Goal: Information Seeking & Learning: Learn about a topic

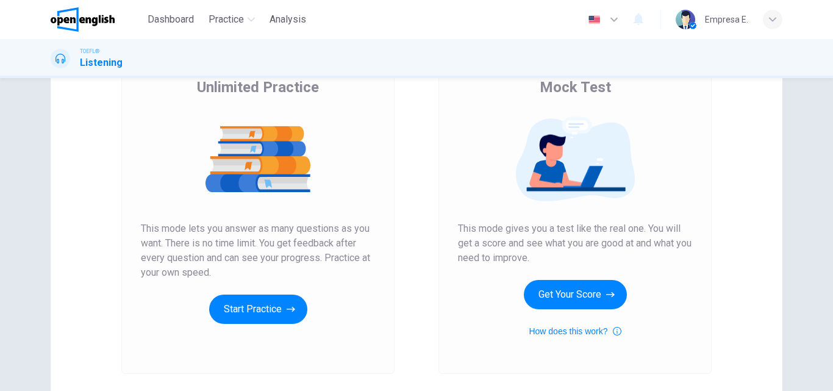
scroll to position [199, 0]
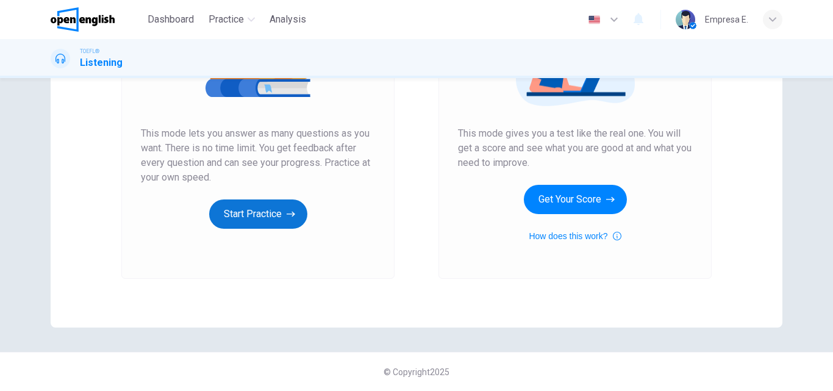
click at [271, 215] on button "Start Practice" at bounding box center [258, 213] width 98 height 29
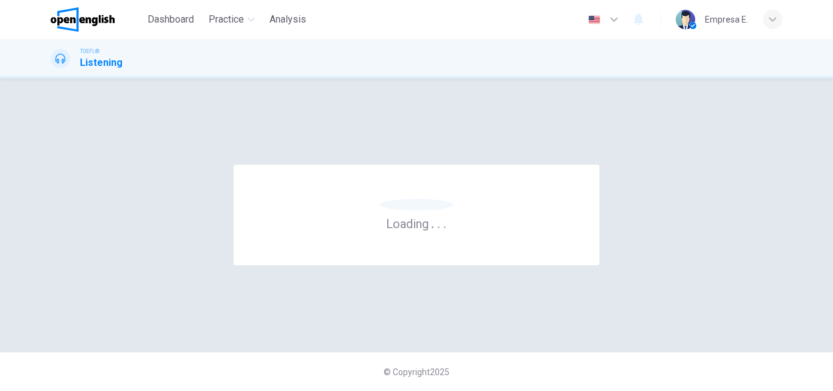
scroll to position [0, 0]
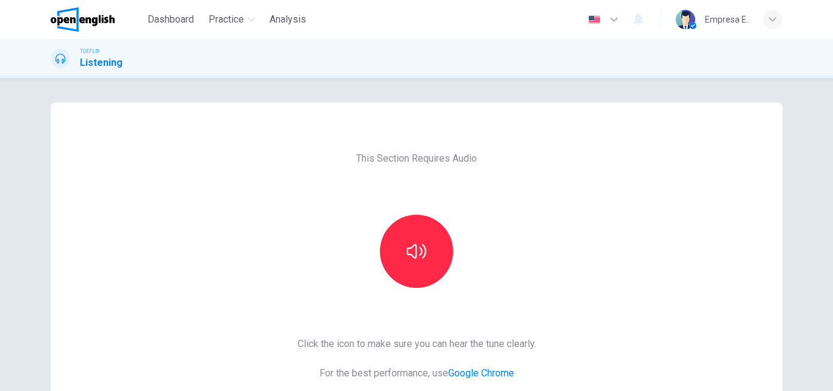
click at [378, 234] on div at bounding box center [417, 251] width 132 height 73
click at [407, 247] on icon "button" at bounding box center [417, 252] width 20 height 20
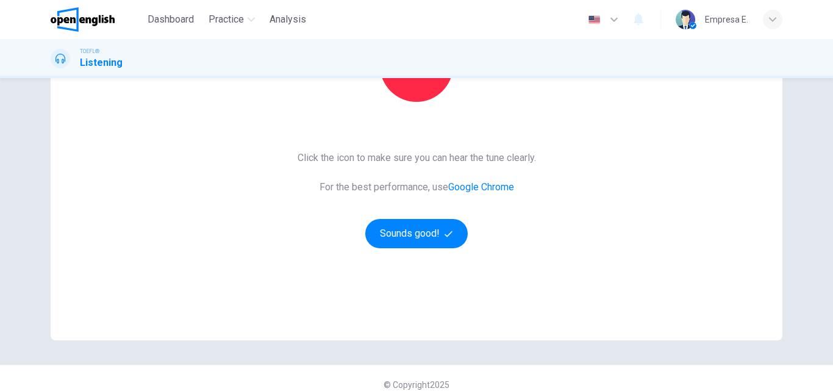
scroll to position [199, 0]
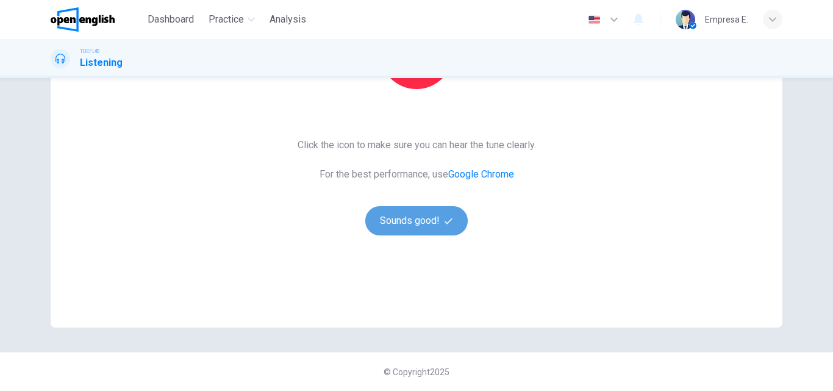
click at [424, 216] on button "Sounds good!" at bounding box center [416, 220] width 102 height 29
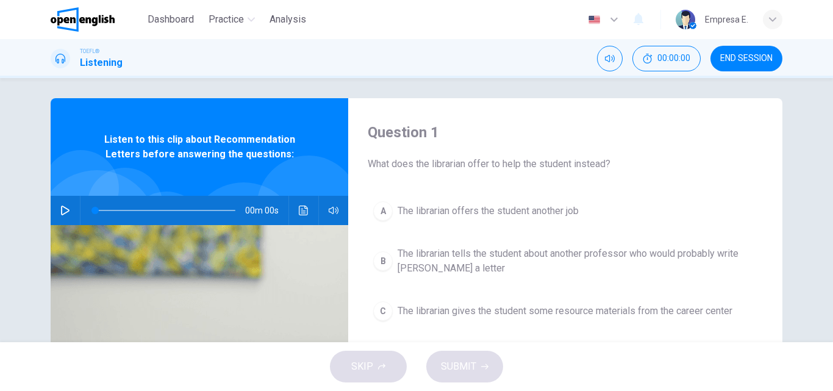
scroll to position [0, 0]
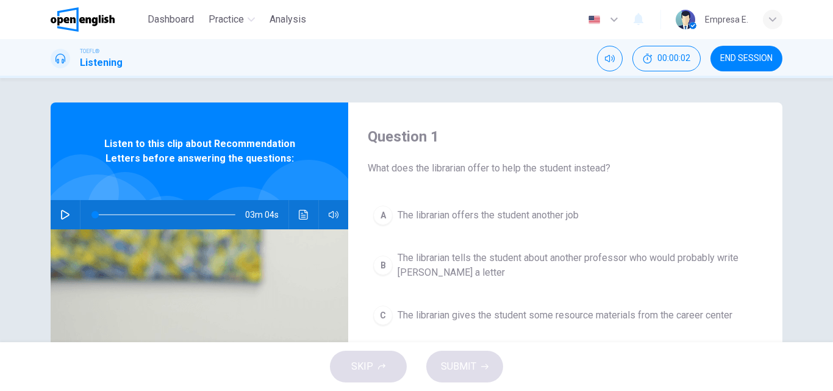
click at [64, 217] on icon "button" at bounding box center [65, 215] width 9 height 10
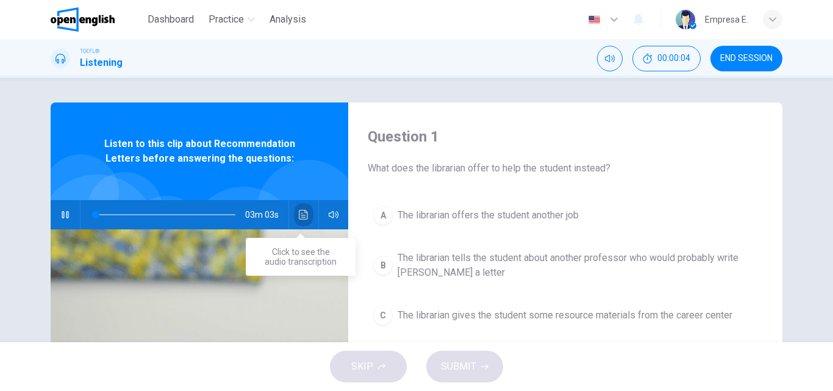
click at [301, 221] on button "Click to see the audio transcription" at bounding box center [304, 214] width 20 height 29
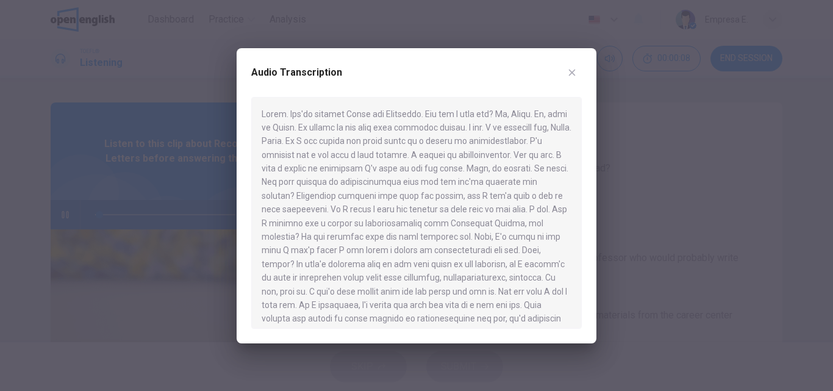
type input "*"
click at [573, 68] on icon "button" at bounding box center [572, 73] width 10 height 10
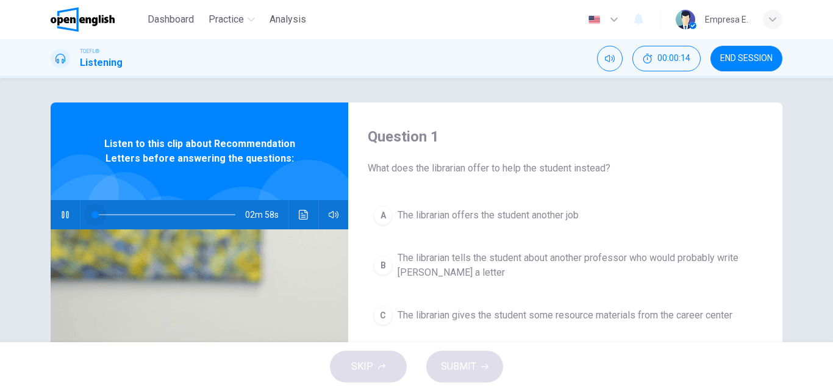
drag, startPoint x: 97, startPoint y: 212, endPoint x: 1, endPoint y: 224, distance: 97.1
click at [1, 224] on div "Question 1 What does the librarian offer to help the student instead? A The lib…" at bounding box center [416, 210] width 833 height 264
drag, startPoint x: 92, startPoint y: 212, endPoint x: 63, endPoint y: 212, distance: 29.3
click at [63, 212] on div "03m 04s" at bounding box center [200, 214] width 298 height 29
click at [106, 210] on span at bounding box center [165, 214] width 140 height 17
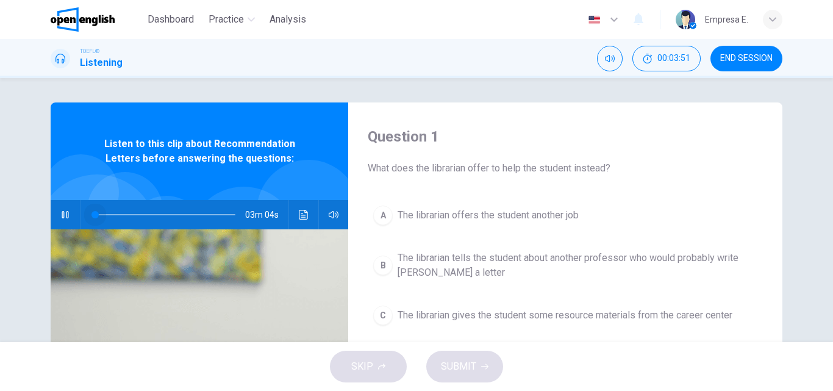
drag, startPoint x: 107, startPoint y: 213, endPoint x: 42, endPoint y: 215, distance: 64.7
click at [42, 215] on div "Question 1 What does the librarian offer to help the student instead? A The lib…" at bounding box center [416, 314] width 771 height 424
click at [60, 215] on icon "button" at bounding box center [65, 215] width 10 height 10
drag, startPoint x: 102, startPoint y: 213, endPoint x: 74, endPoint y: 217, distance: 27.6
click at [74, 217] on div "03m 04s" at bounding box center [200, 214] width 298 height 29
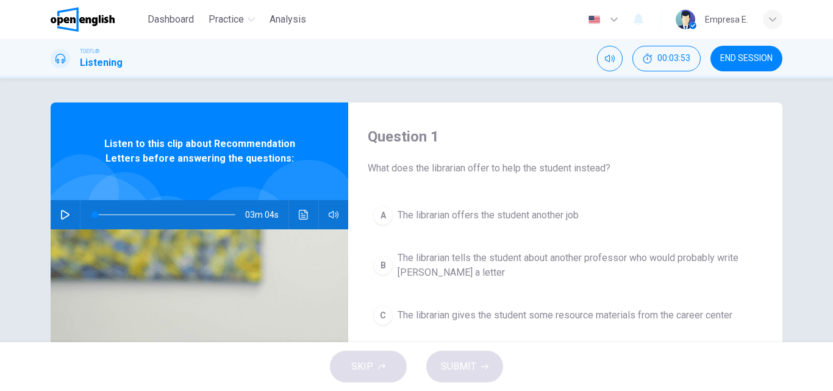
click at [63, 214] on icon "button" at bounding box center [65, 215] width 10 height 10
click at [295, 221] on button "Click to see the audio transcription" at bounding box center [304, 214] width 20 height 29
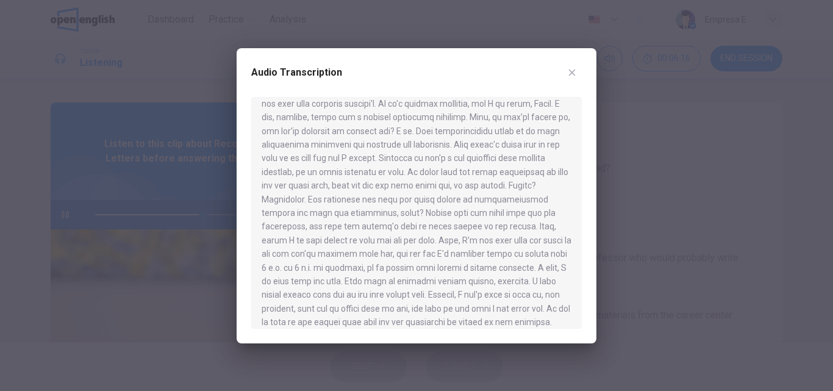
scroll to position [294, 0]
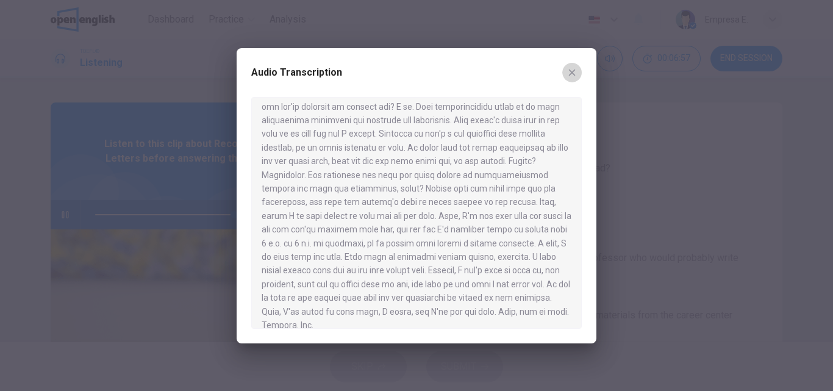
click at [572, 76] on icon "button" at bounding box center [572, 73] width 10 height 10
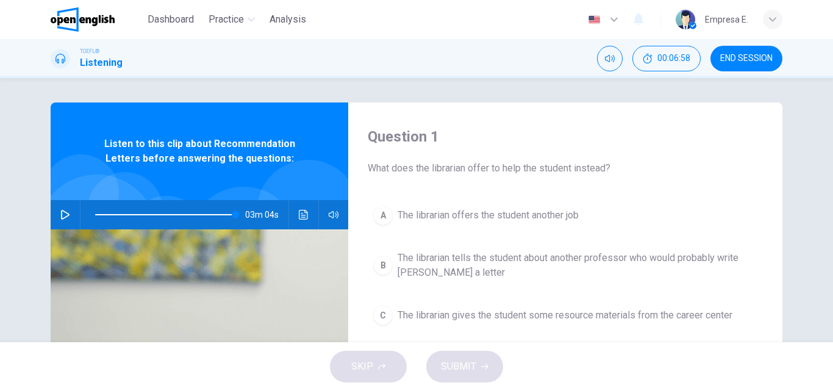
type input "*"
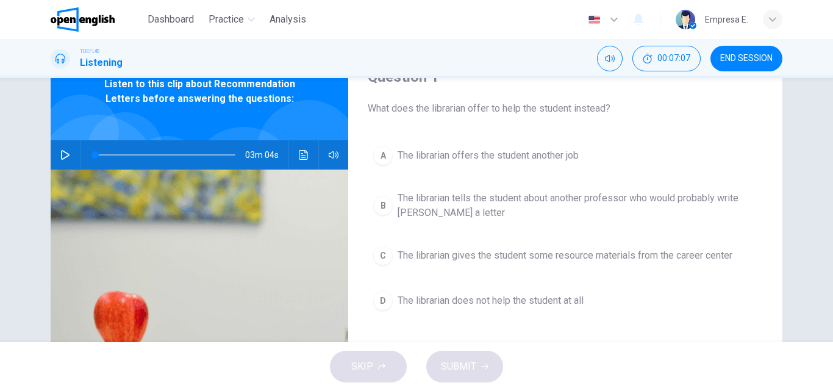
scroll to position [61, 0]
click at [560, 153] on span "The librarian offers the student another job" at bounding box center [488, 154] width 181 height 15
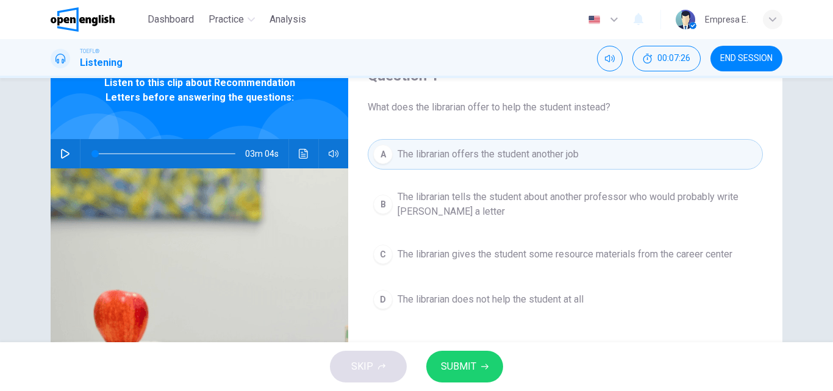
click at [453, 385] on div "SKIP SUBMIT" at bounding box center [416, 366] width 833 height 49
click at [453, 379] on button "SUBMIT" at bounding box center [464, 367] width 77 height 32
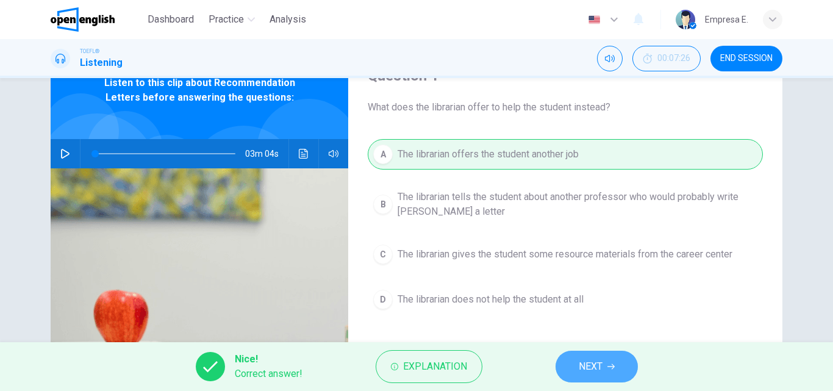
click at [575, 359] on button "NEXT" at bounding box center [597, 367] width 82 height 32
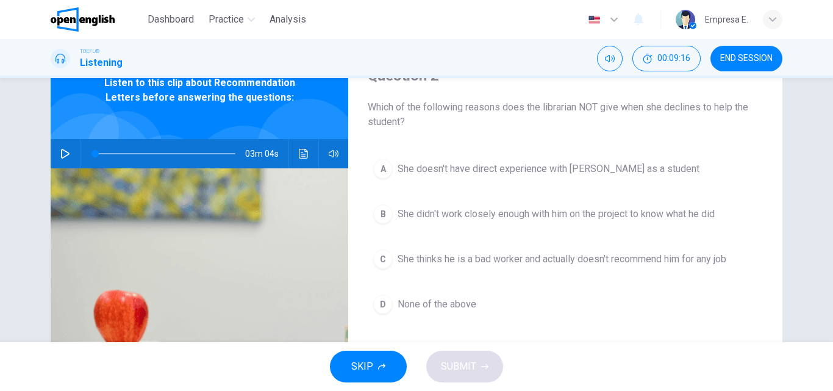
click at [539, 169] on span "She doesn't have direct experience with [PERSON_NAME] as a student" at bounding box center [549, 169] width 302 height 15
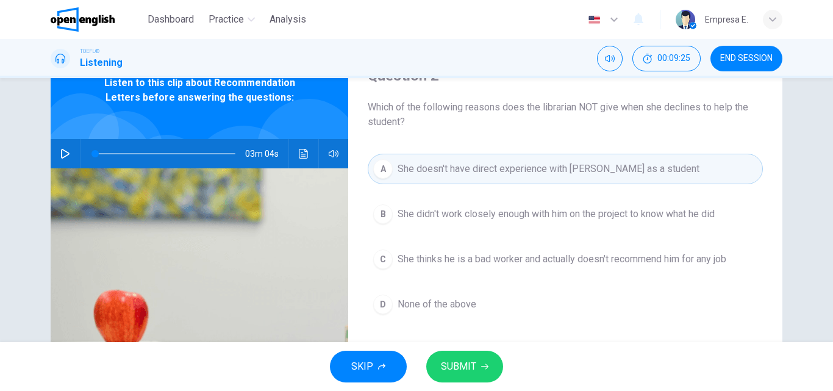
click at [634, 218] on span "She didn't work closely enough with him on the project to know what he did" at bounding box center [556, 214] width 317 height 15
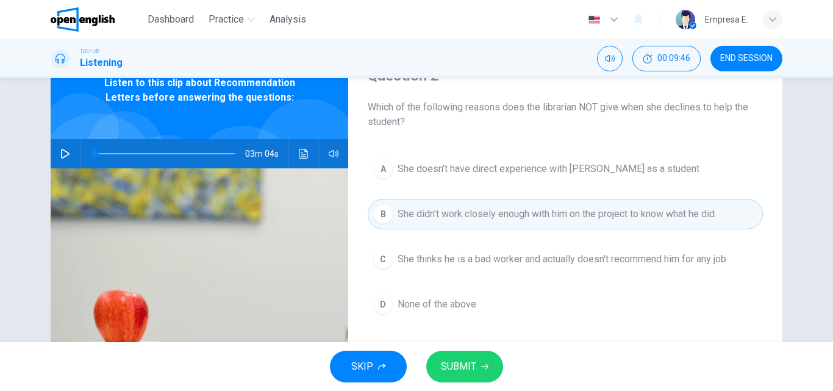
click at [464, 364] on span "SUBMIT" at bounding box center [458, 366] width 35 height 17
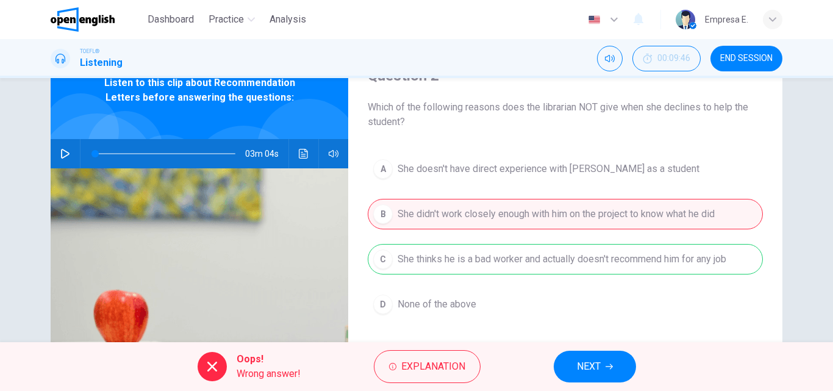
click at [598, 363] on span "NEXT" at bounding box center [589, 366] width 24 height 17
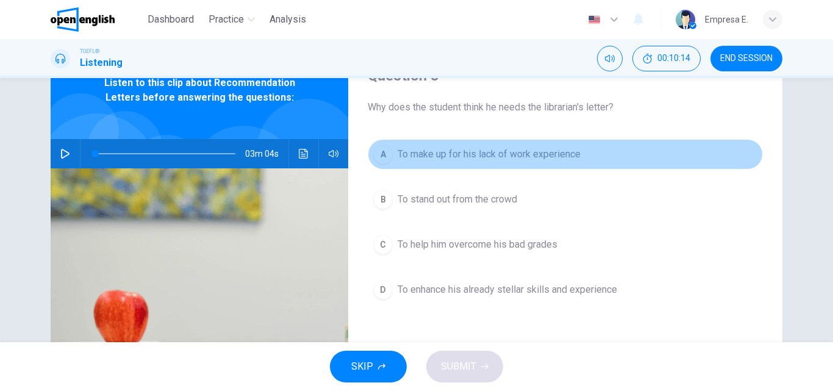
click at [504, 157] on span "To make up for his lack of work experience" at bounding box center [489, 154] width 183 height 15
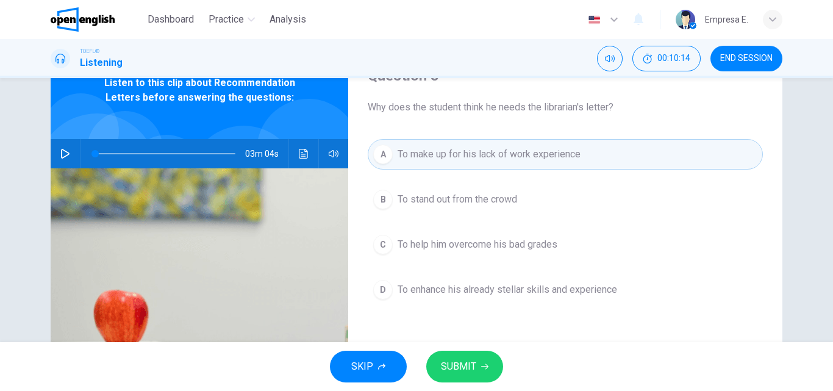
click at [471, 362] on span "SUBMIT" at bounding box center [458, 366] width 35 height 17
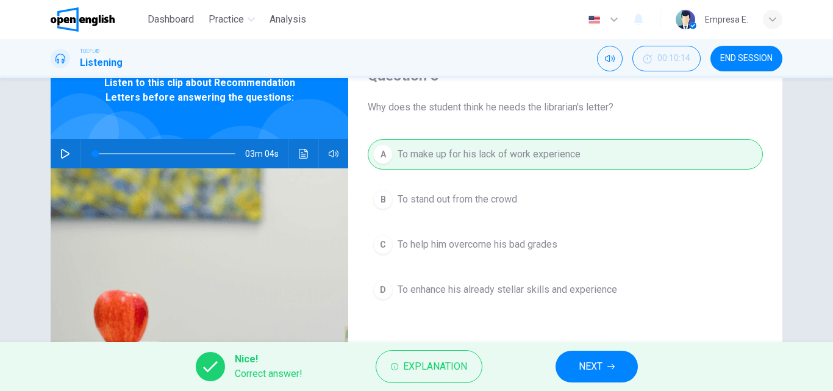
click at [580, 360] on span "NEXT" at bounding box center [591, 366] width 24 height 17
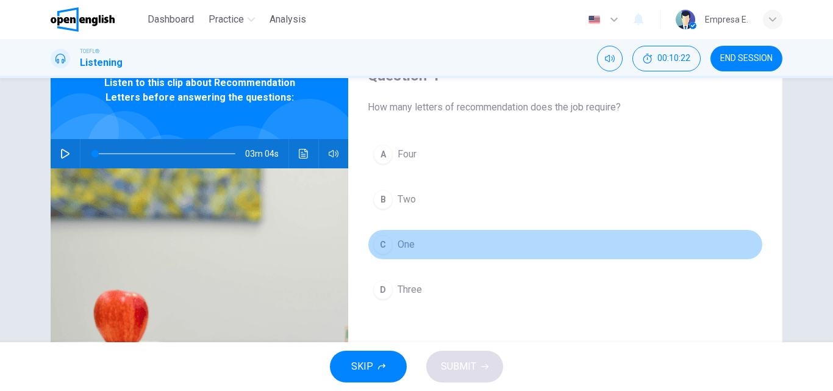
click at [400, 239] on span "One" at bounding box center [406, 244] width 17 height 15
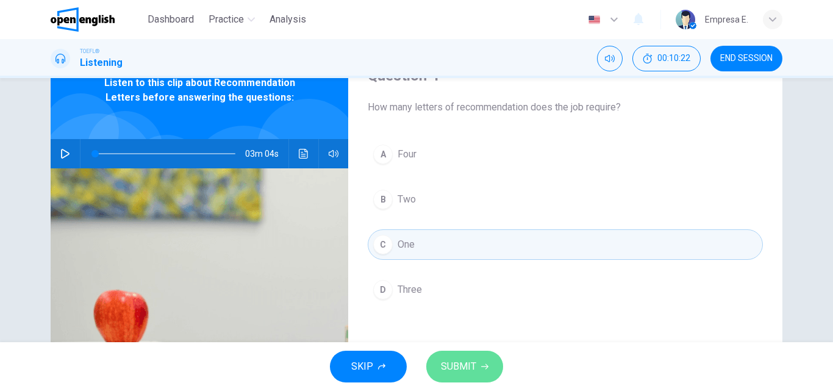
click at [466, 356] on button "SUBMIT" at bounding box center [464, 367] width 77 height 32
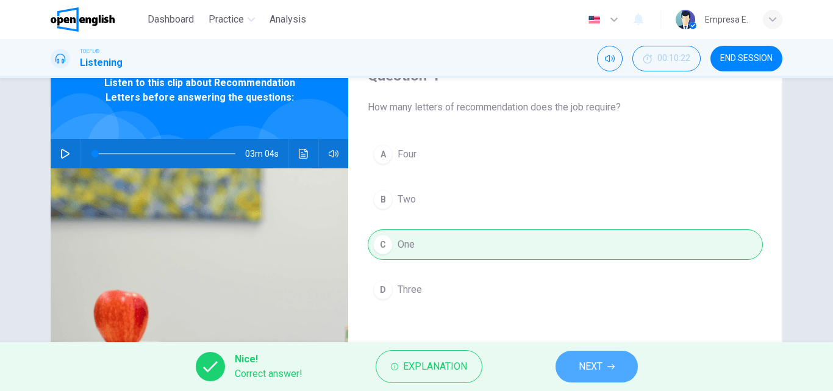
click at [590, 367] on span "NEXT" at bounding box center [591, 366] width 24 height 17
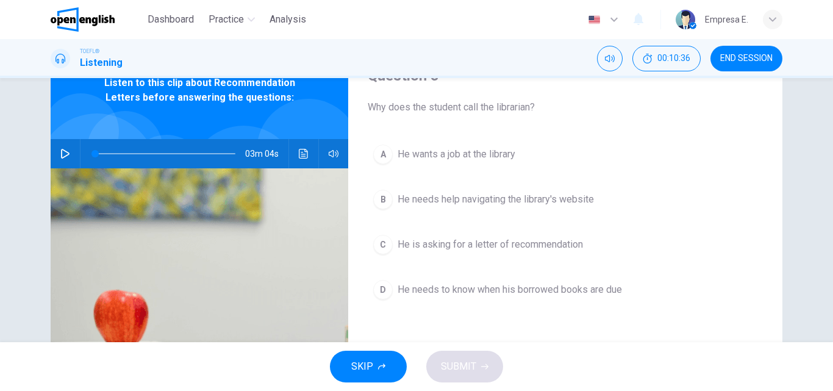
click at [471, 254] on button "C He is asking for a letter of recommendation" at bounding box center [565, 244] width 395 height 30
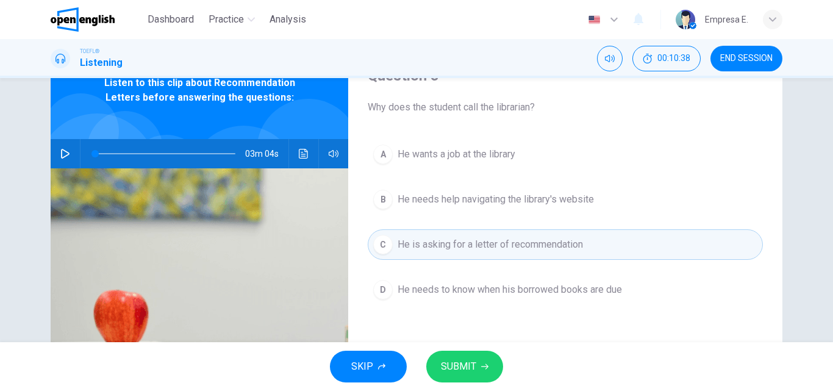
click at [486, 365] on icon "button" at bounding box center [484, 366] width 7 height 5
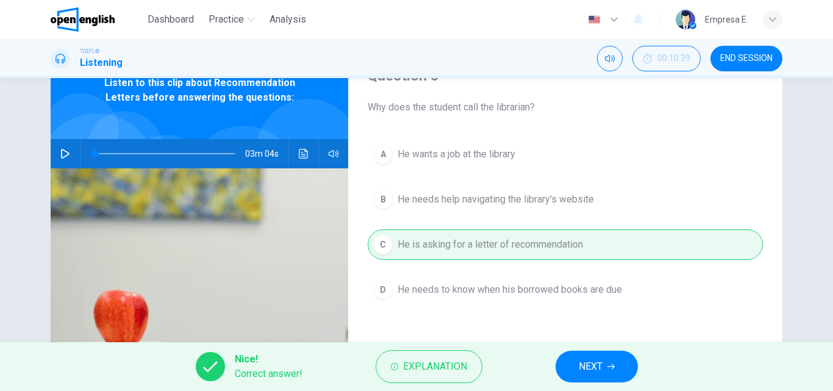
drag, startPoint x: 628, startPoint y: 364, endPoint x: 536, endPoint y: 351, distance: 92.9
click at [628, 364] on button "NEXT" at bounding box center [597, 367] width 82 height 32
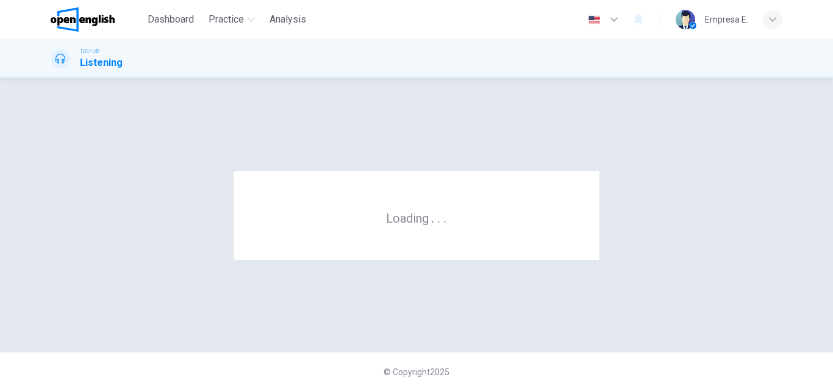
scroll to position [0, 0]
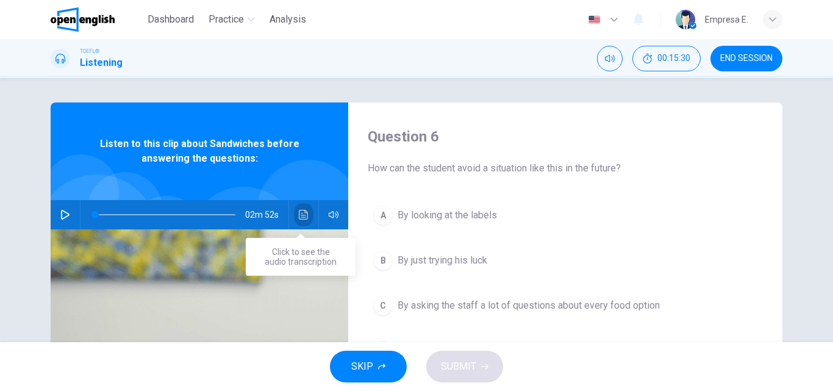
click at [303, 217] on icon "Click to see the audio transcription" at bounding box center [304, 215] width 10 height 10
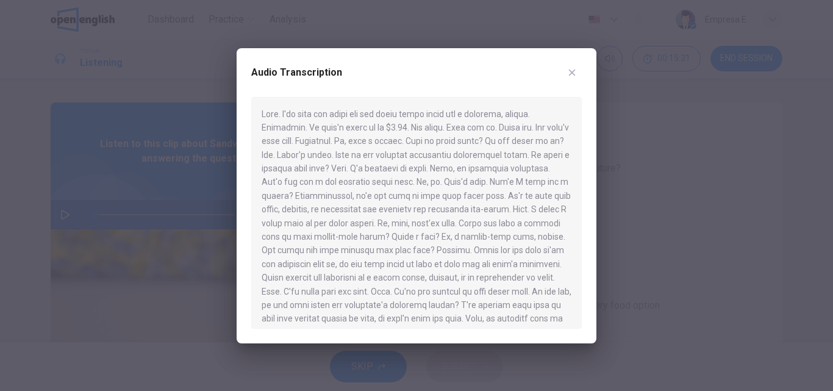
click at [56, 218] on div at bounding box center [416, 195] width 833 height 391
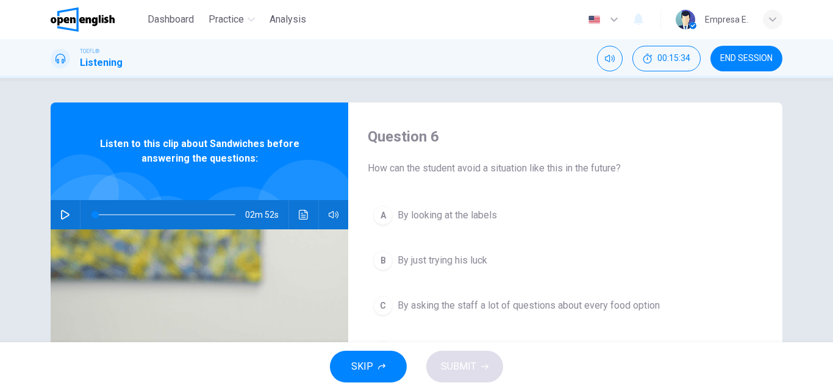
click at [285, 180] on div at bounding box center [308, 211] width 103 height 103
click at [66, 212] on icon "button" at bounding box center [65, 215] width 10 height 10
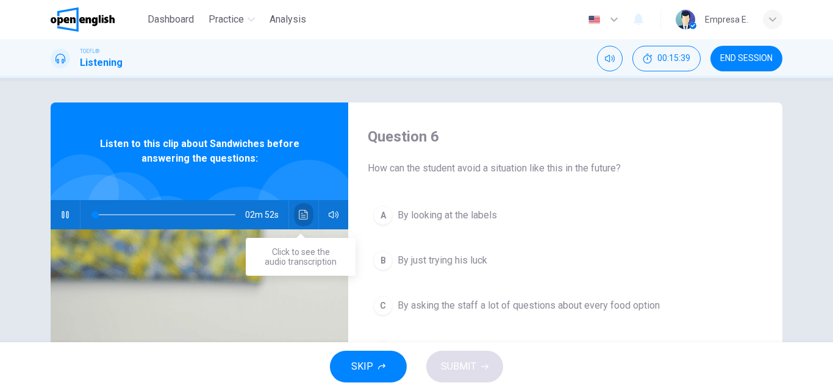
click at [302, 214] on icon "Click to see the audio transcription" at bounding box center [304, 215] width 10 height 10
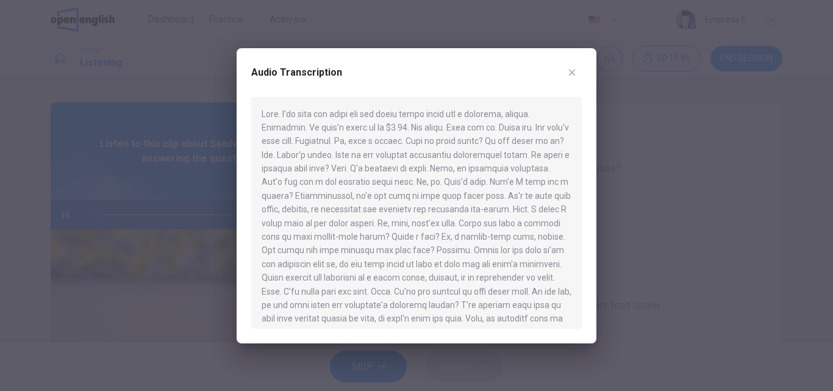
type input "*"
click at [465, 135] on div at bounding box center [416, 213] width 331 height 232
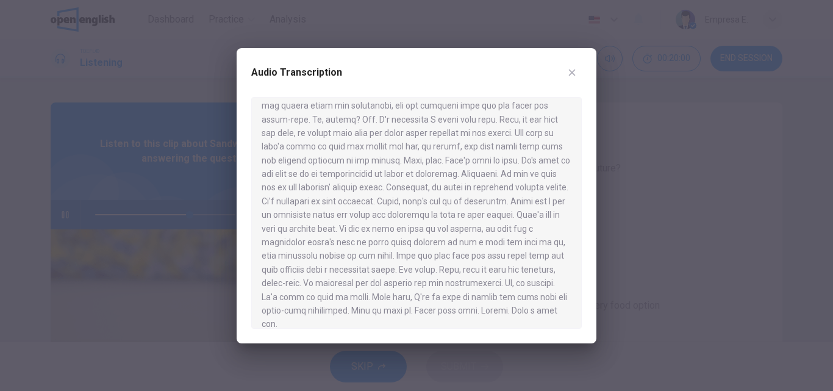
scroll to position [244, 0]
drag, startPoint x: 569, startPoint y: 75, endPoint x: 523, endPoint y: 101, distance: 52.7
click at [570, 76] on icon "button" at bounding box center [572, 73] width 10 height 10
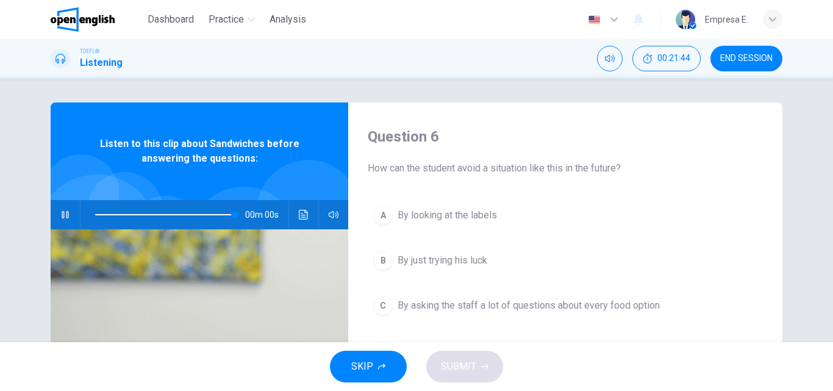
type input "*"
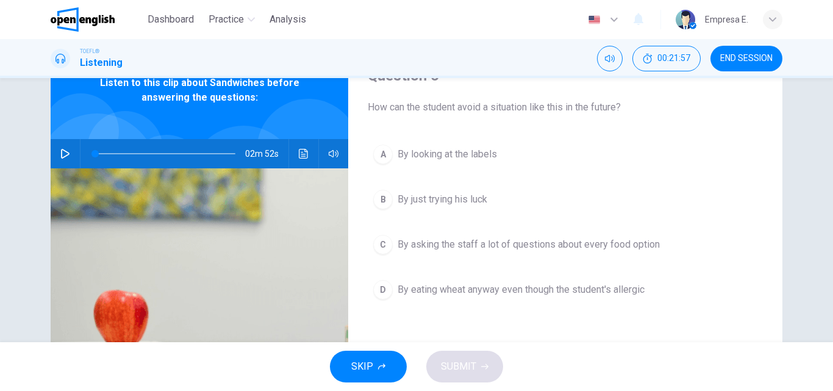
click at [478, 156] on span "By looking at the labels" at bounding box center [447, 154] width 99 height 15
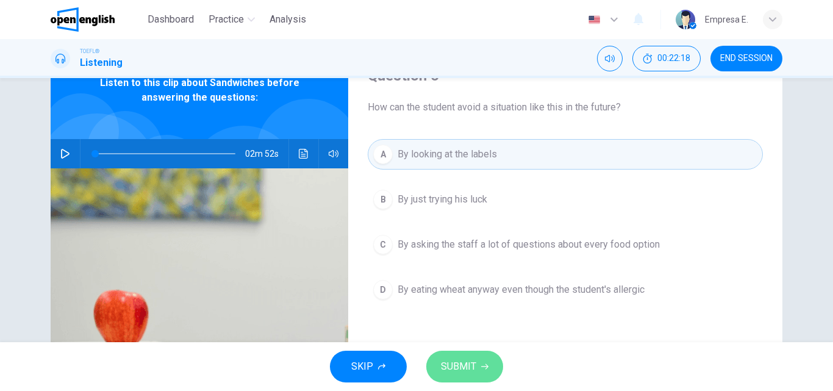
click at [490, 371] on button "SUBMIT" at bounding box center [464, 367] width 77 height 32
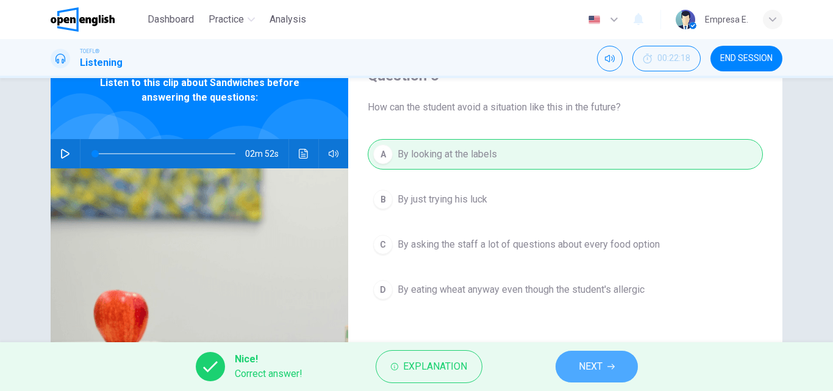
click at [601, 365] on span "NEXT" at bounding box center [591, 366] width 24 height 17
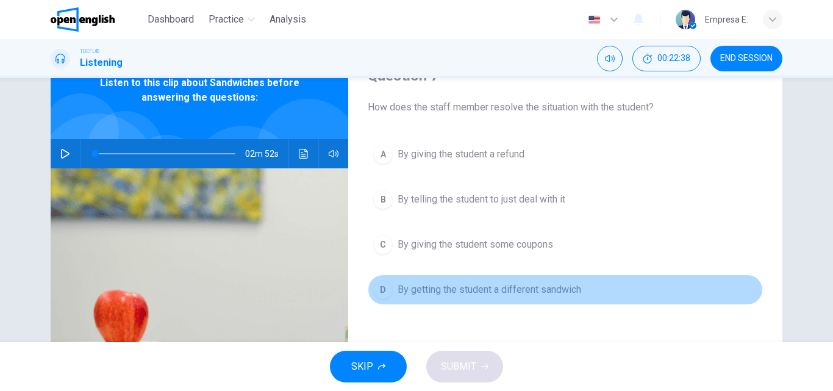
click at [548, 296] on span "By getting the student a different sandwich" at bounding box center [490, 289] width 184 height 15
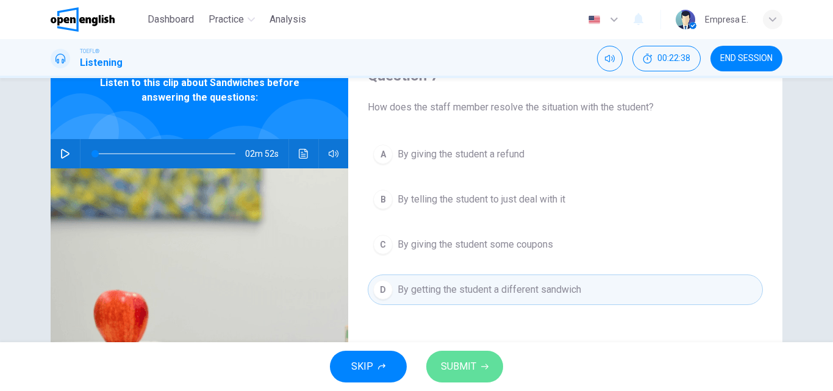
click at [492, 358] on button "SUBMIT" at bounding box center [464, 367] width 77 height 32
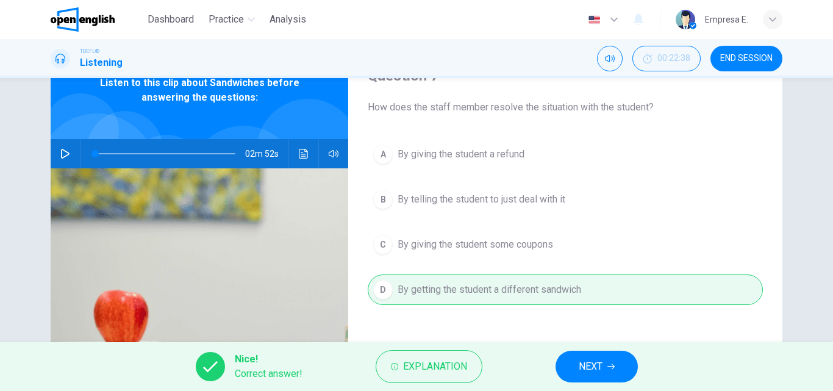
click at [590, 361] on span "NEXT" at bounding box center [591, 366] width 24 height 17
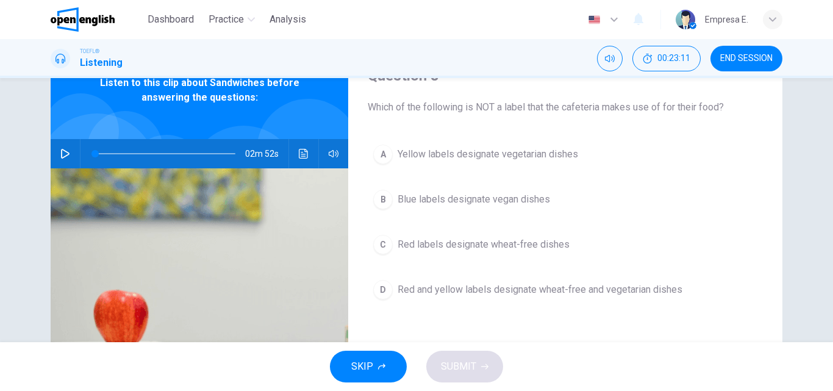
click at [471, 288] on span "Red and yellow labels designate wheat-free and vegetarian dishes" at bounding box center [540, 289] width 285 height 15
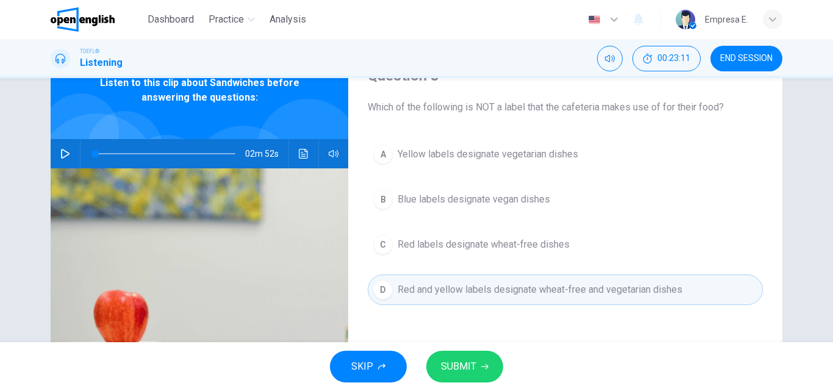
click at [478, 362] on button "SUBMIT" at bounding box center [464, 367] width 77 height 32
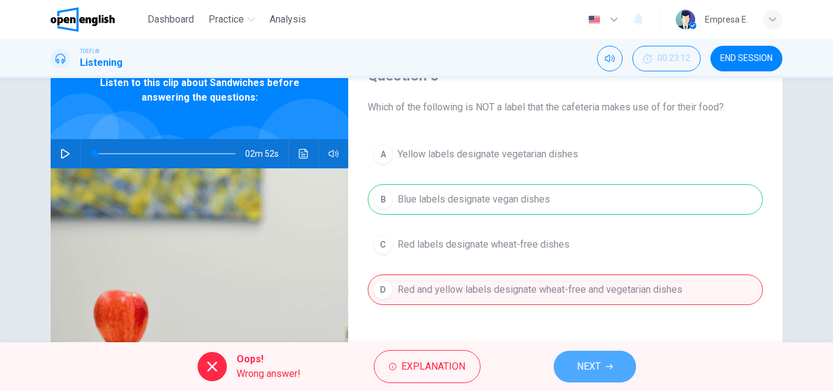
click at [571, 361] on button "NEXT" at bounding box center [595, 367] width 82 height 32
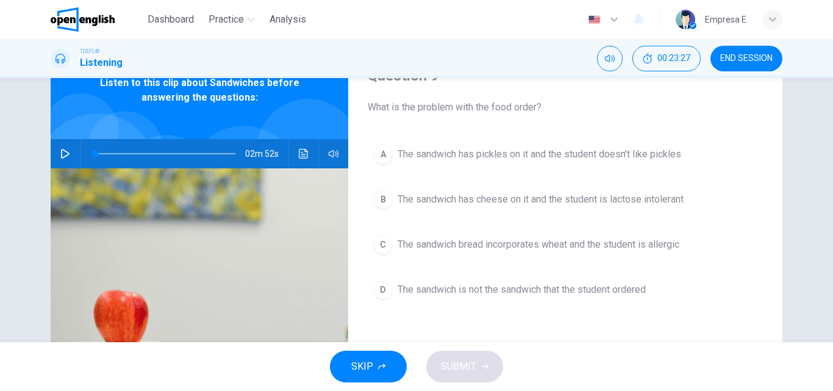
click at [622, 231] on button "C The sandwich bread incorporates wheat and the student is allergic" at bounding box center [565, 244] width 395 height 30
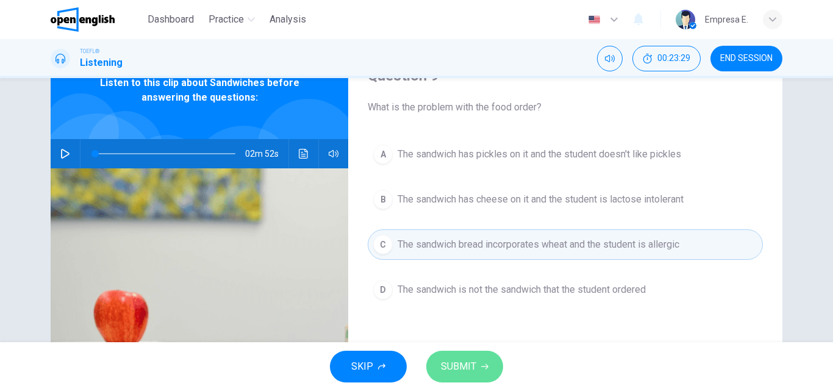
click at [479, 373] on button "SUBMIT" at bounding box center [464, 367] width 77 height 32
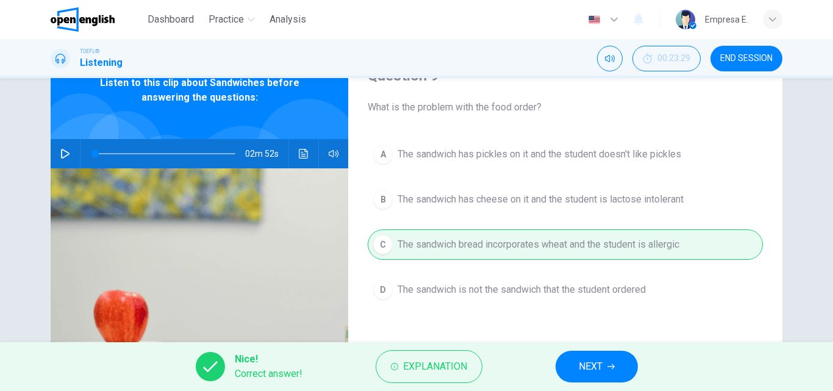
click at [582, 366] on span "NEXT" at bounding box center [591, 366] width 24 height 17
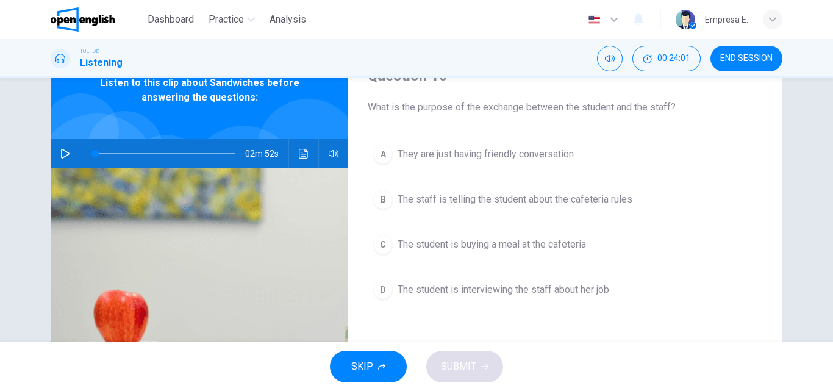
click at [550, 248] on span "The student is buying a meal at the cafeteria" at bounding box center [492, 244] width 188 height 15
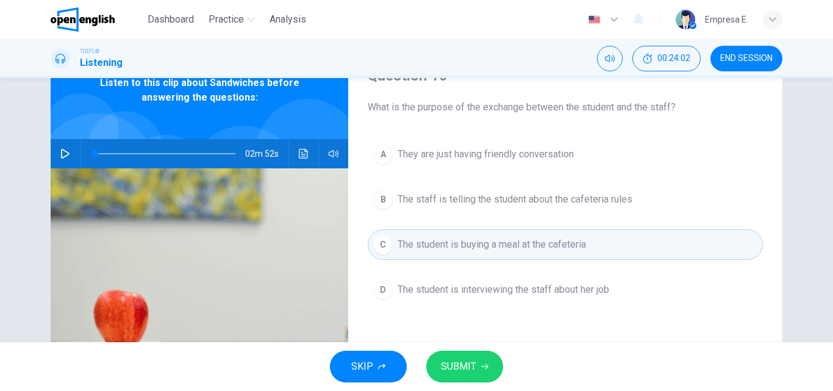
click at [478, 359] on button "SUBMIT" at bounding box center [464, 367] width 77 height 32
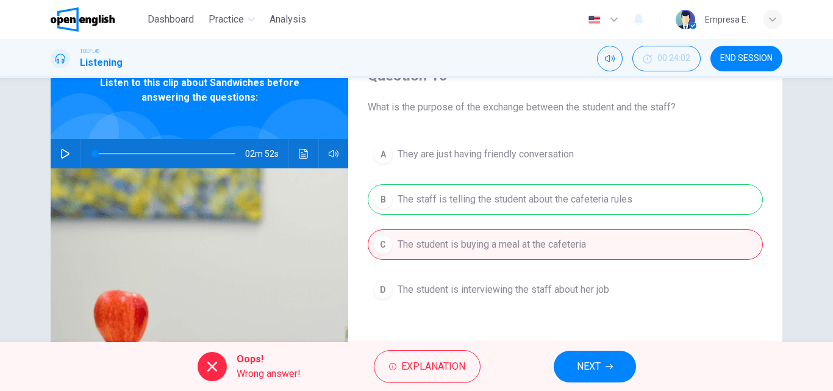
click at [581, 362] on span "NEXT" at bounding box center [589, 366] width 24 height 17
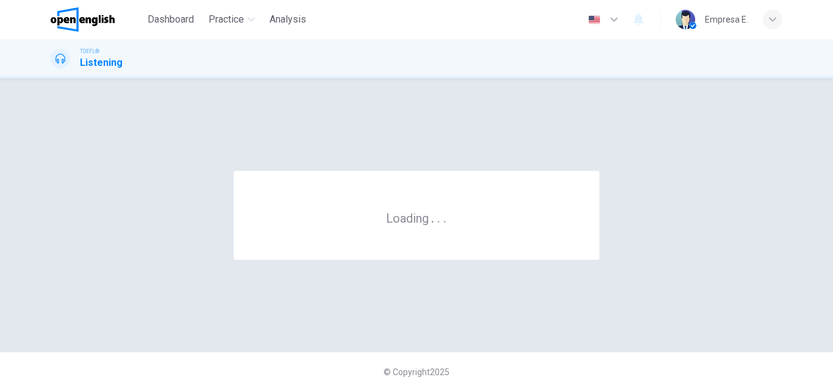
scroll to position [0, 0]
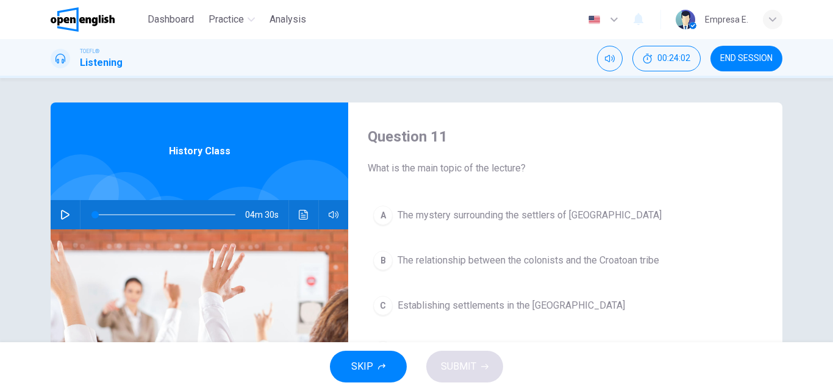
click at [760, 54] on span "END SESSION" at bounding box center [746, 59] width 52 height 10
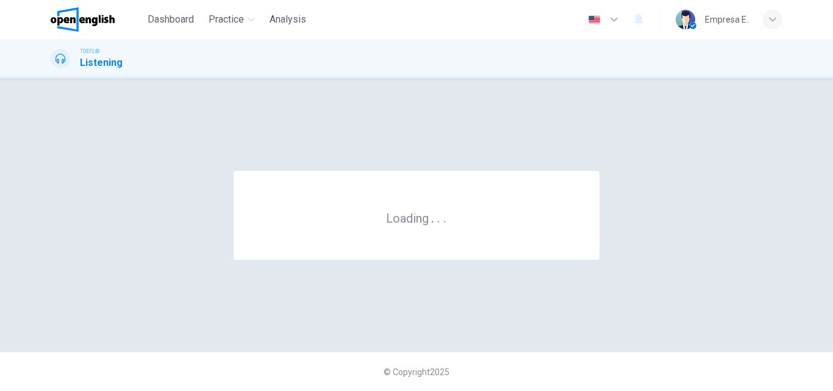
click at [451, 77] on div "TOEFL® Listening" at bounding box center [416, 58] width 833 height 39
